Goal: Transaction & Acquisition: Purchase product/service

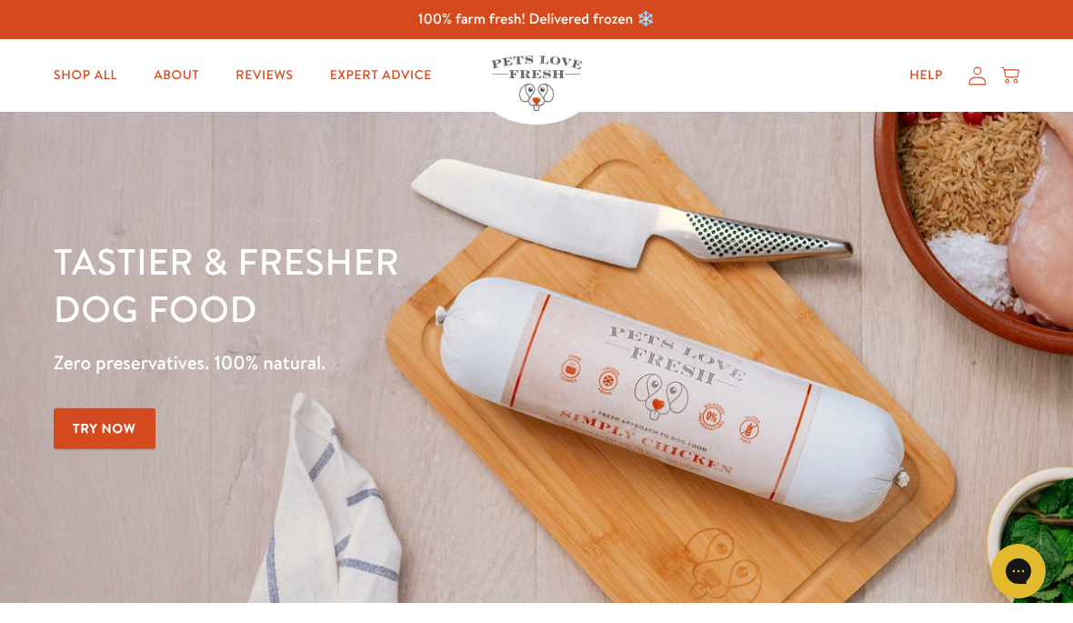
click at [118, 423] on link "Try Now" at bounding box center [105, 428] width 102 height 41
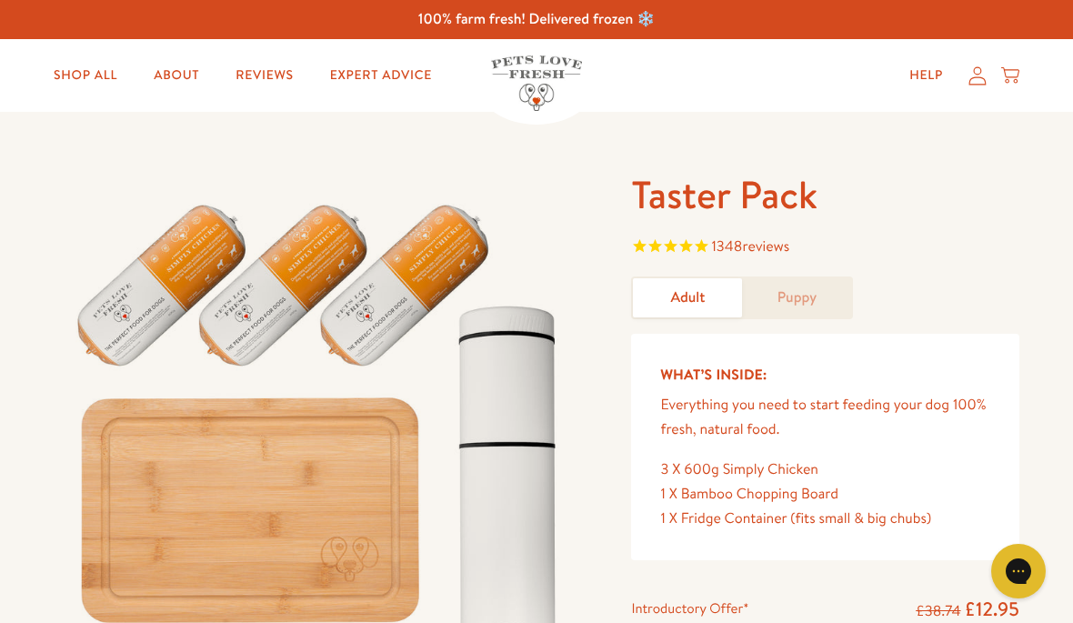
click at [810, 301] on link "Puppy" at bounding box center [796, 297] width 109 height 39
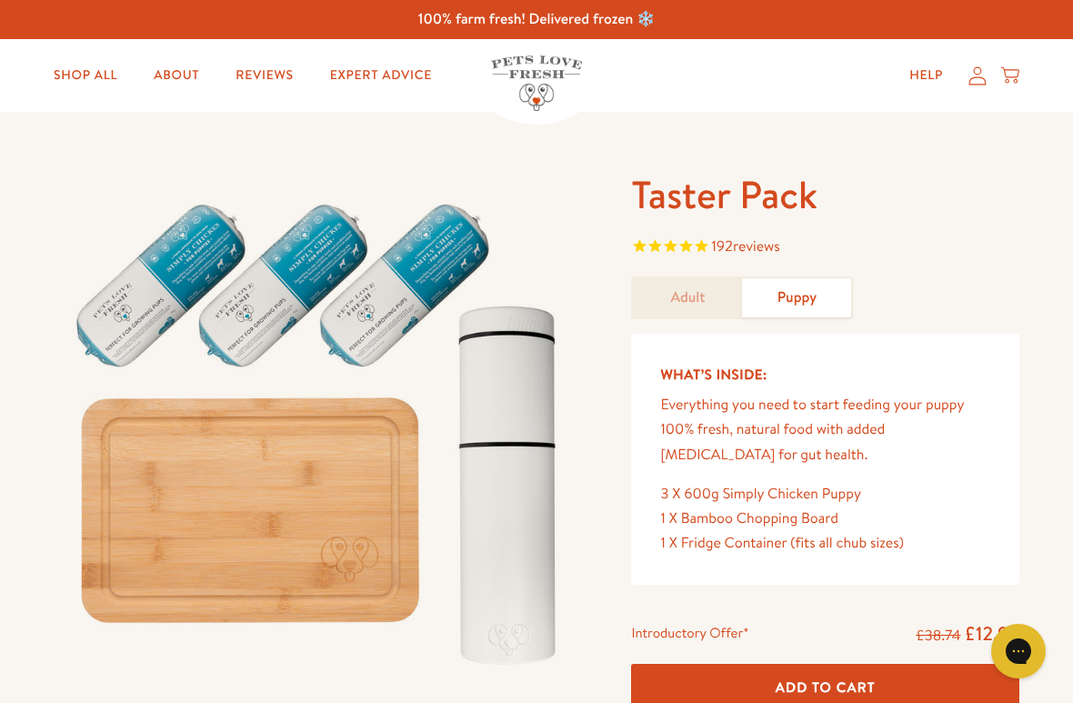
click at [93, 85] on link "Shop All" at bounding box center [85, 75] width 93 height 36
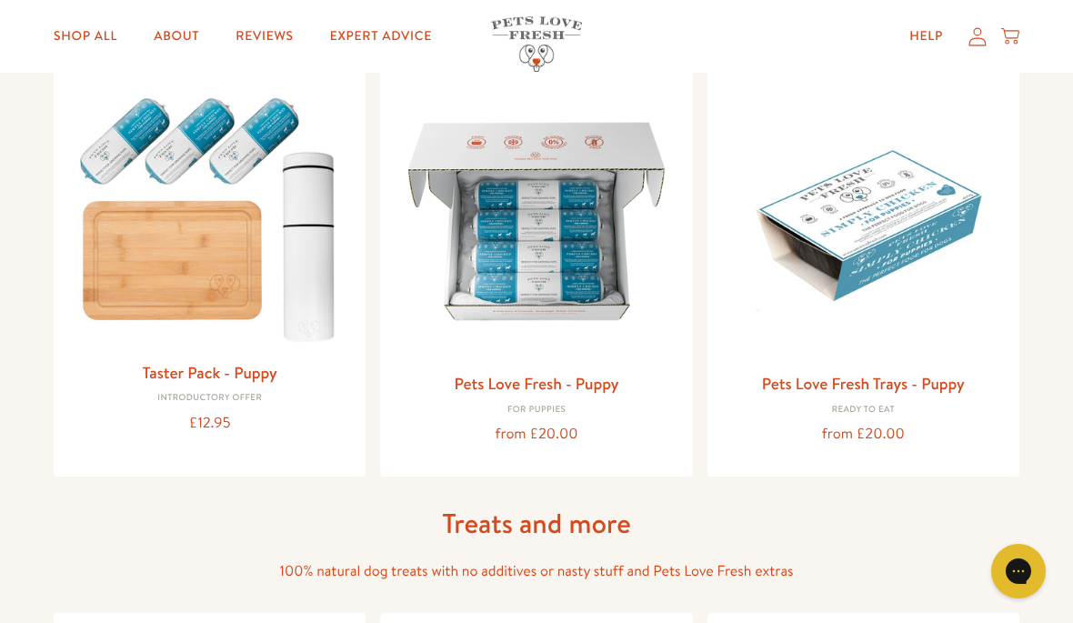
scroll to position [761, 0]
click at [897, 320] on img at bounding box center [863, 220] width 283 height 283
